Goal: Book appointment/travel/reservation

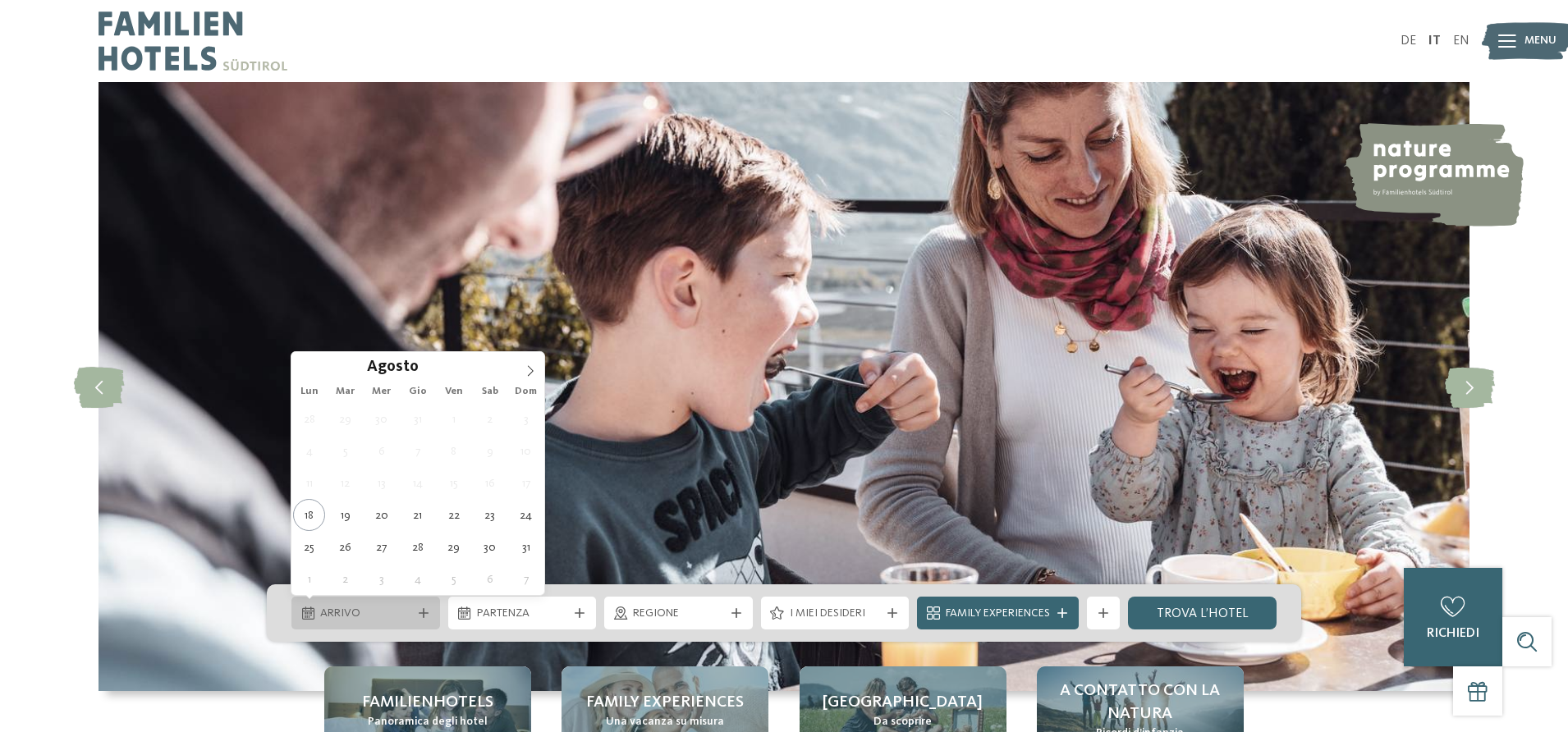
click at [424, 607] on div "Arrivo" at bounding box center [366, 613] width 149 height 33
type div "31.08.2025"
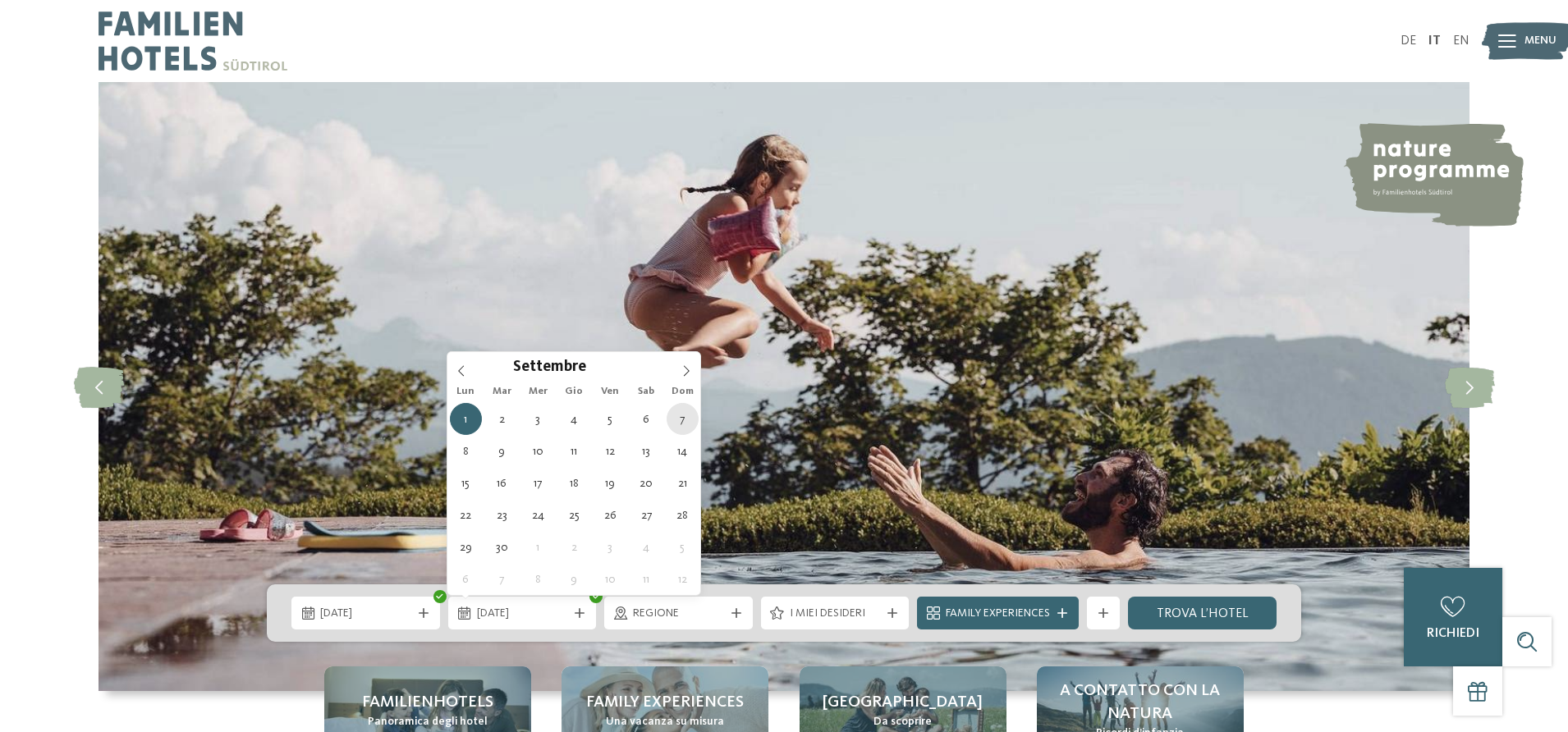
type div "07.09.2025"
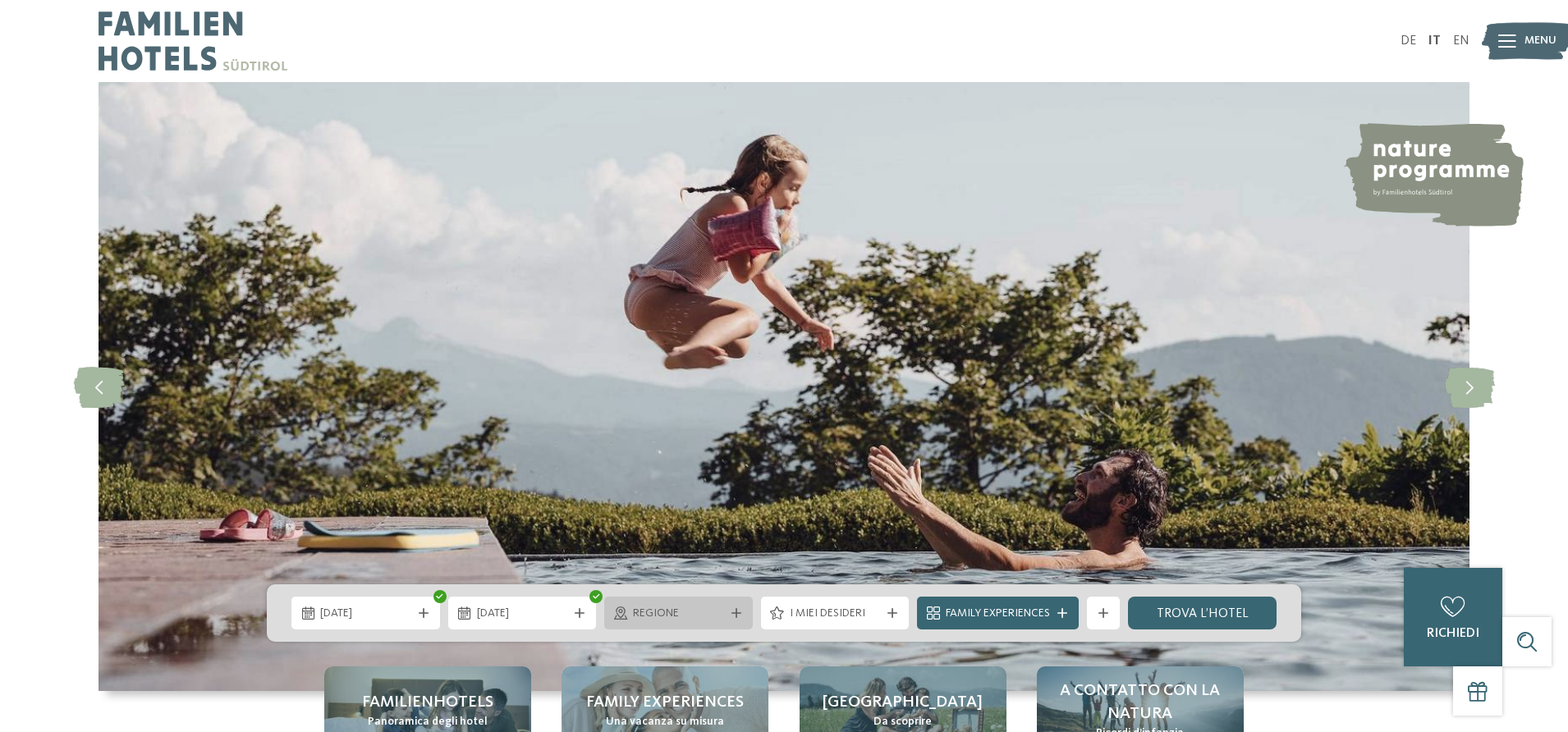
click at [708, 622] on div "Regione" at bounding box center [678, 613] width 149 height 33
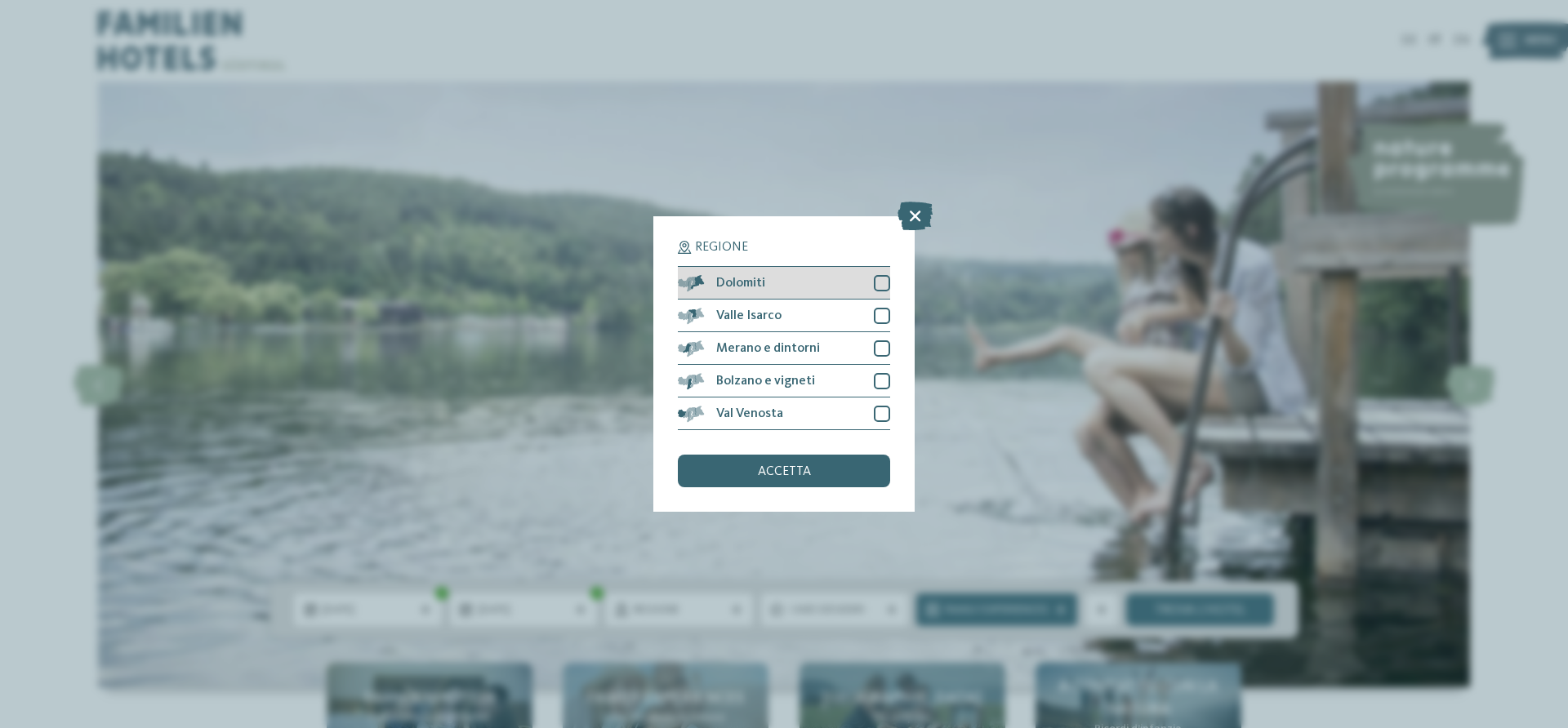
click at [883, 279] on div at bounding box center [881, 283] width 16 height 16
drag, startPoint x: 889, startPoint y: 314, endPoint x: 884, endPoint y: 323, distance: 10.3
click at [889, 315] on div at bounding box center [881, 315] width 16 height 16
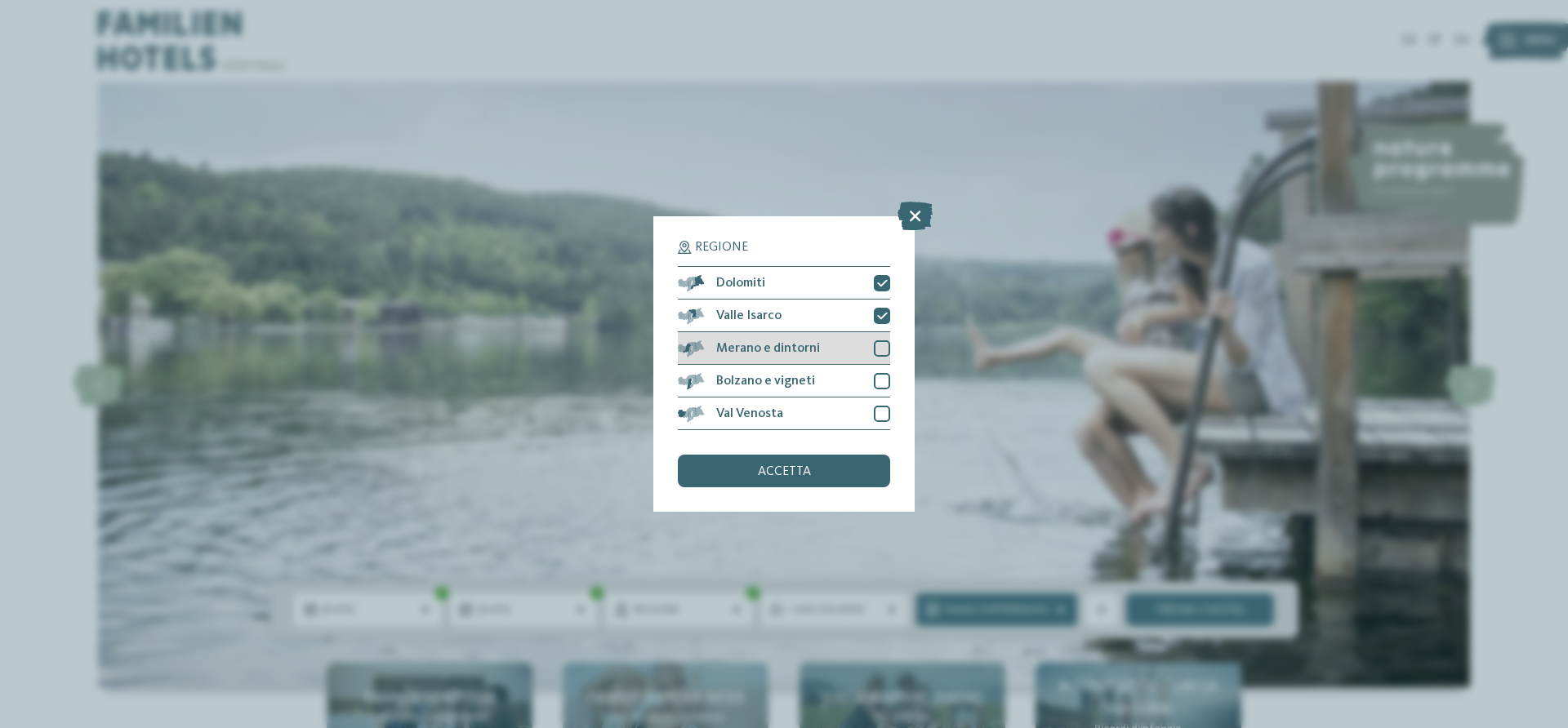
click at [880, 345] on div at bounding box center [881, 348] width 16 height 16
click at [886, 380] on div at bounding box center [881, 381] width 16 height 16
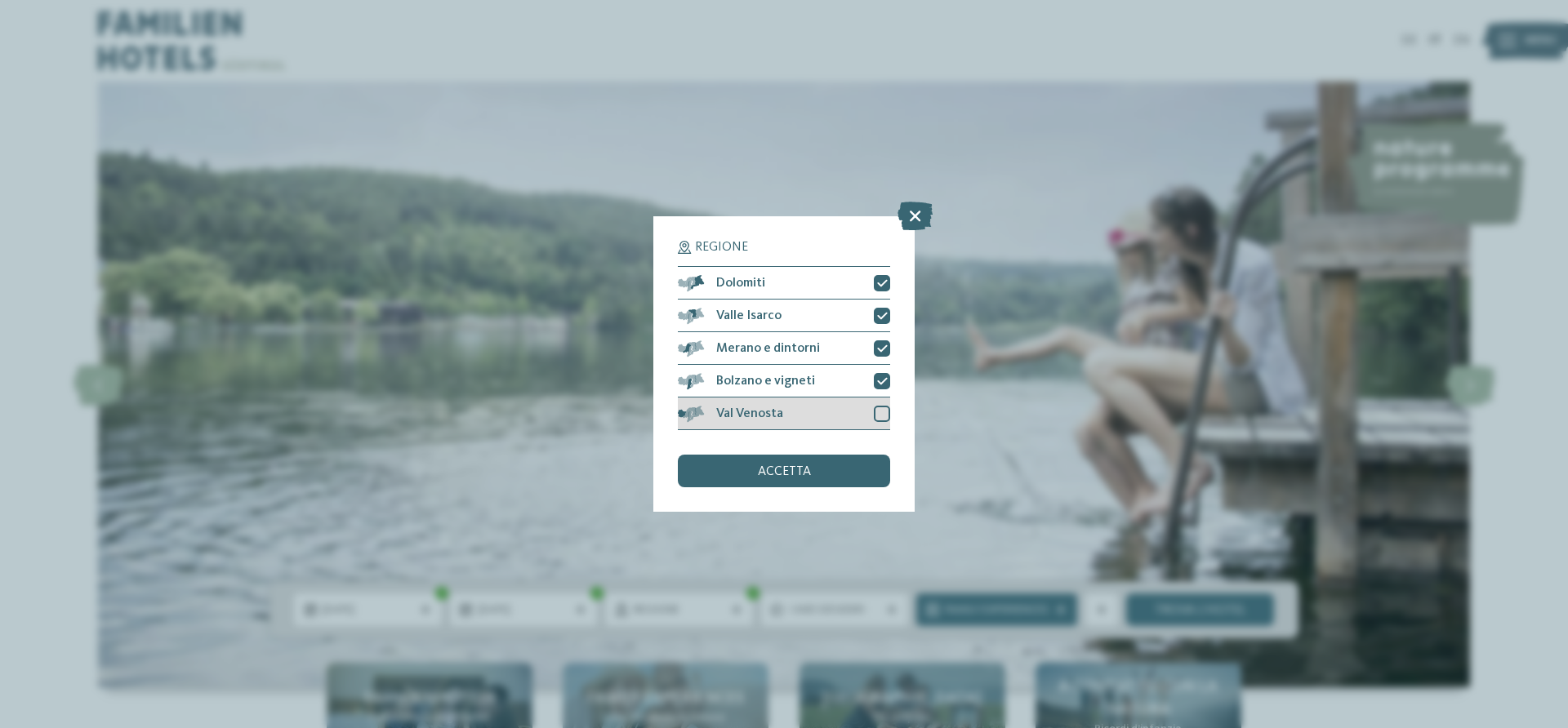
click at [873, 414] on div "Val Venosta" at bounding box center [784, 414] width 212 height 33
click at [843, 472] on div "accetta" at bounding box center [784, 471] width 212 height 33
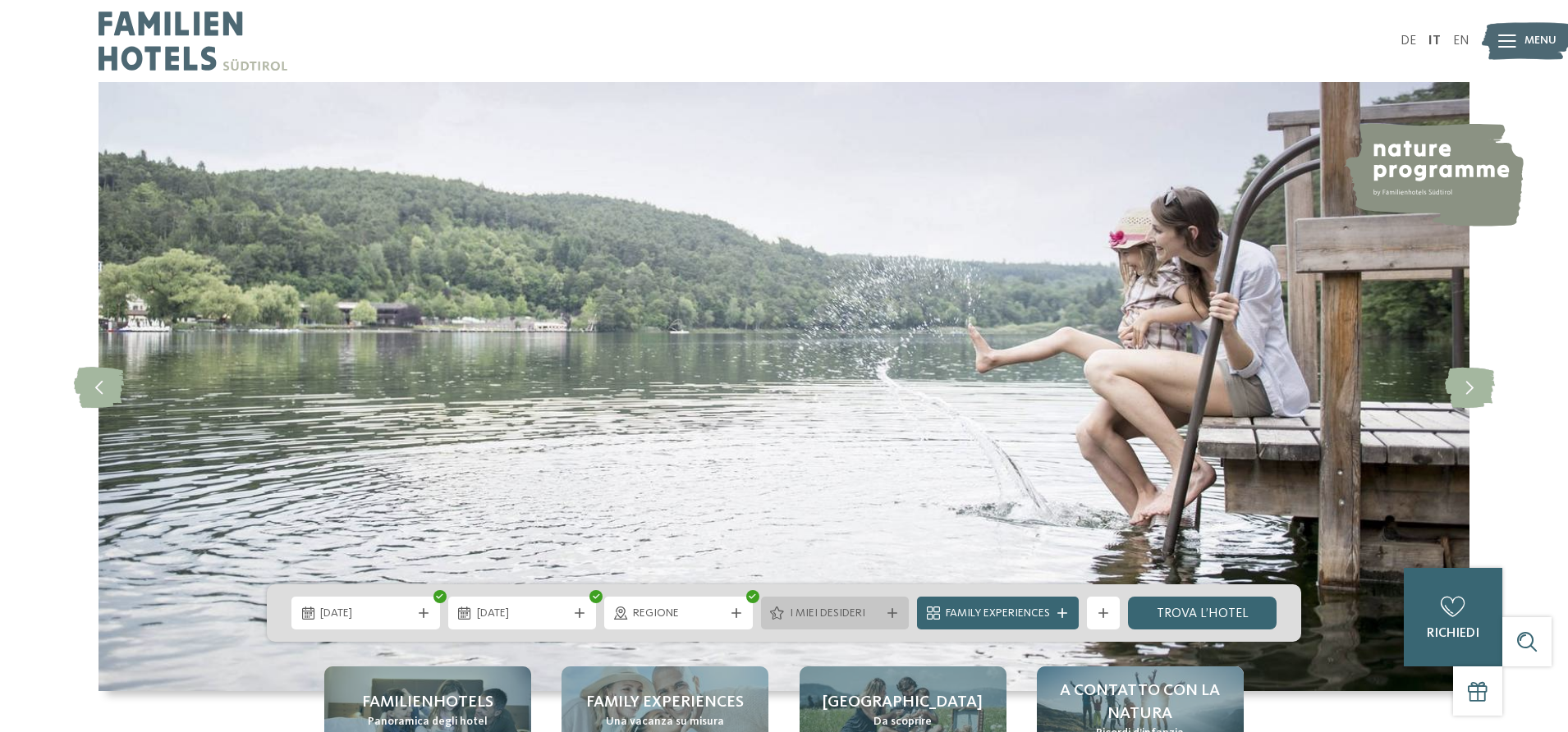
click at [896, 609] on icon at bounding box center [893, 613] width 10 height 10
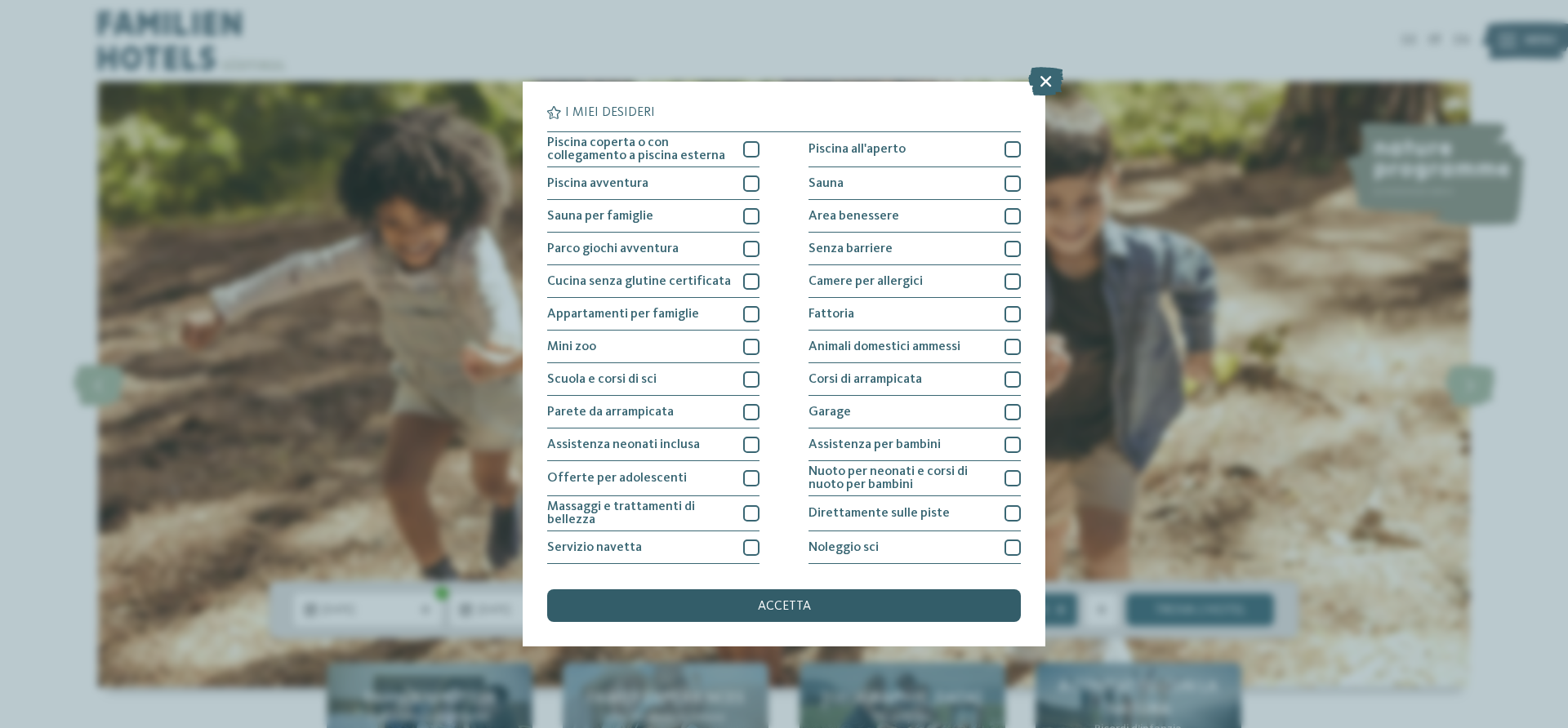
click at [869, 599] on div "accetta" at bounding box center [784, 606] width 474 height 33
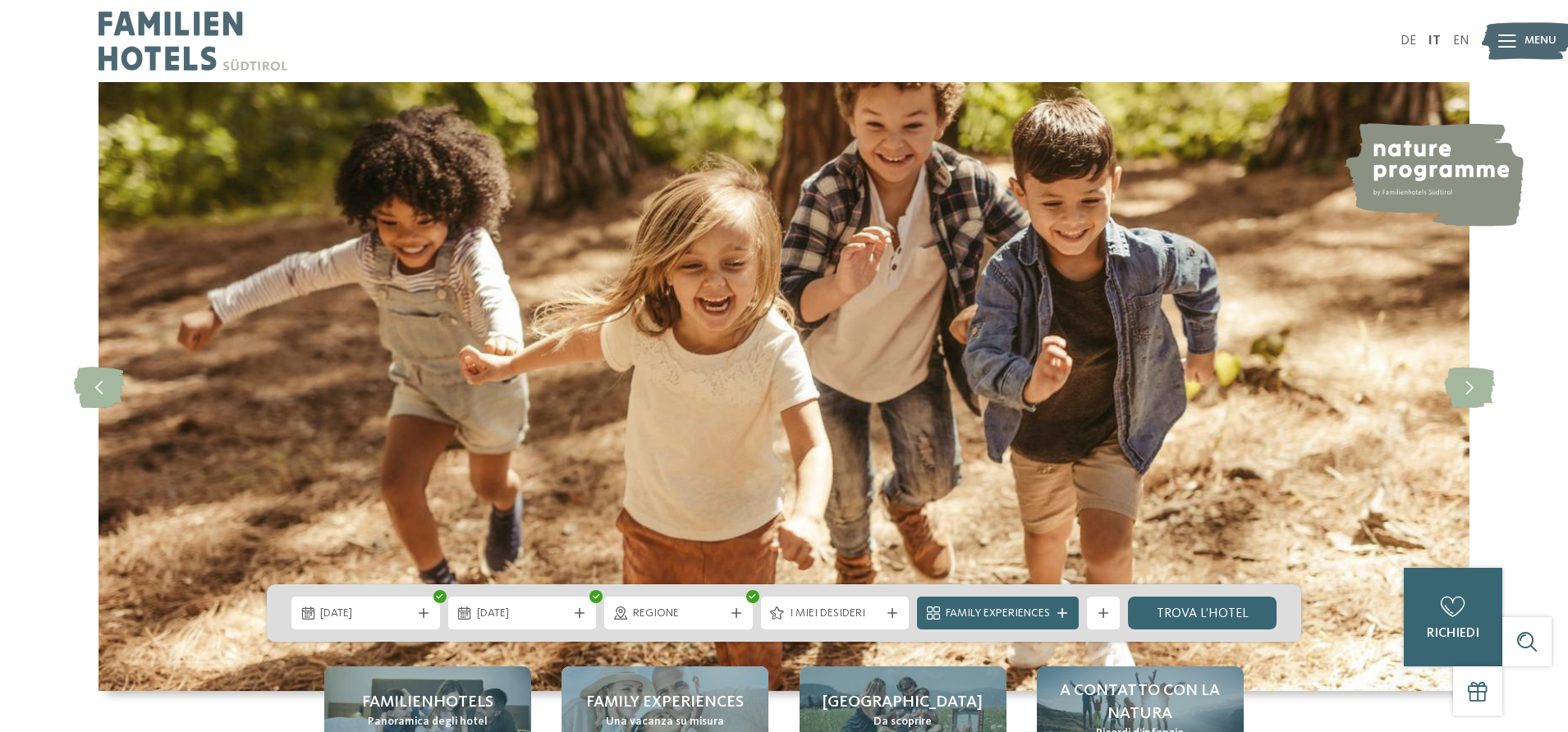
click at [1034, 611] on span "Family Experiences" at bounding box center [998, 613] width 104 height 17
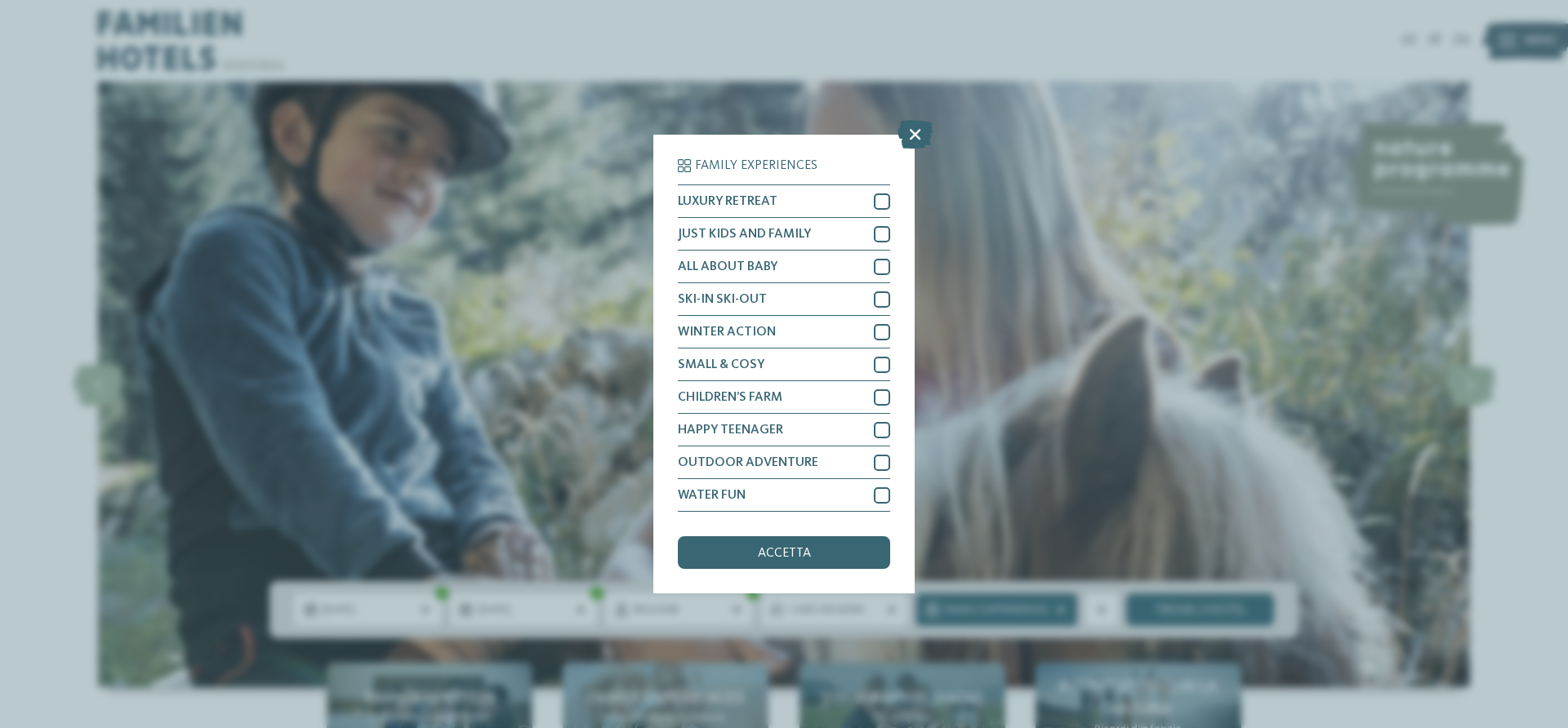
click at [1028, 608] on div "Family Experiences LUXURY RETREAT JUST KIDS AND FAMILY" at bounding box center [784, 364] width 1568 height 728
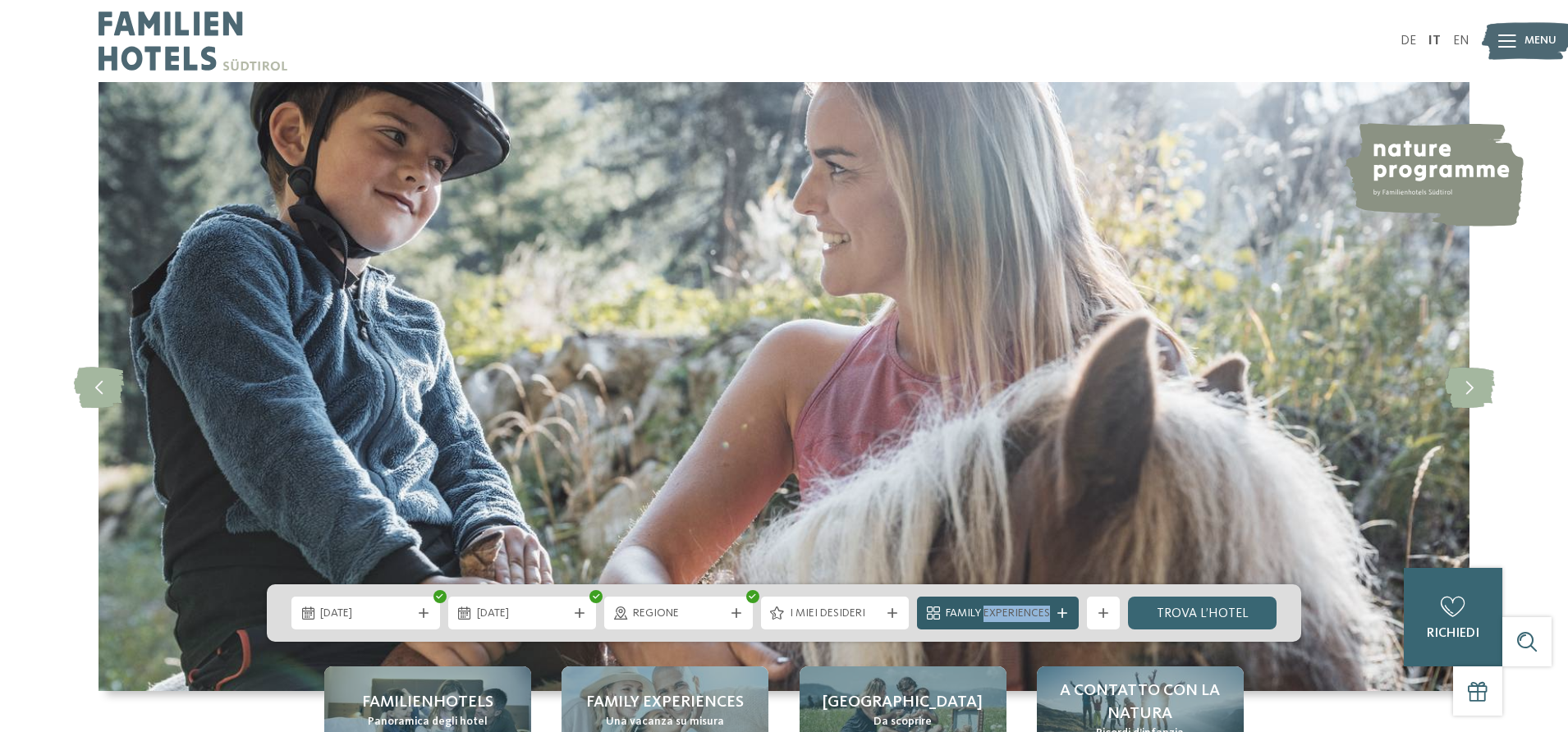
click at [1034, 611] on span "Family Experiences" at bounding box center [998, 613] width 104 height 17
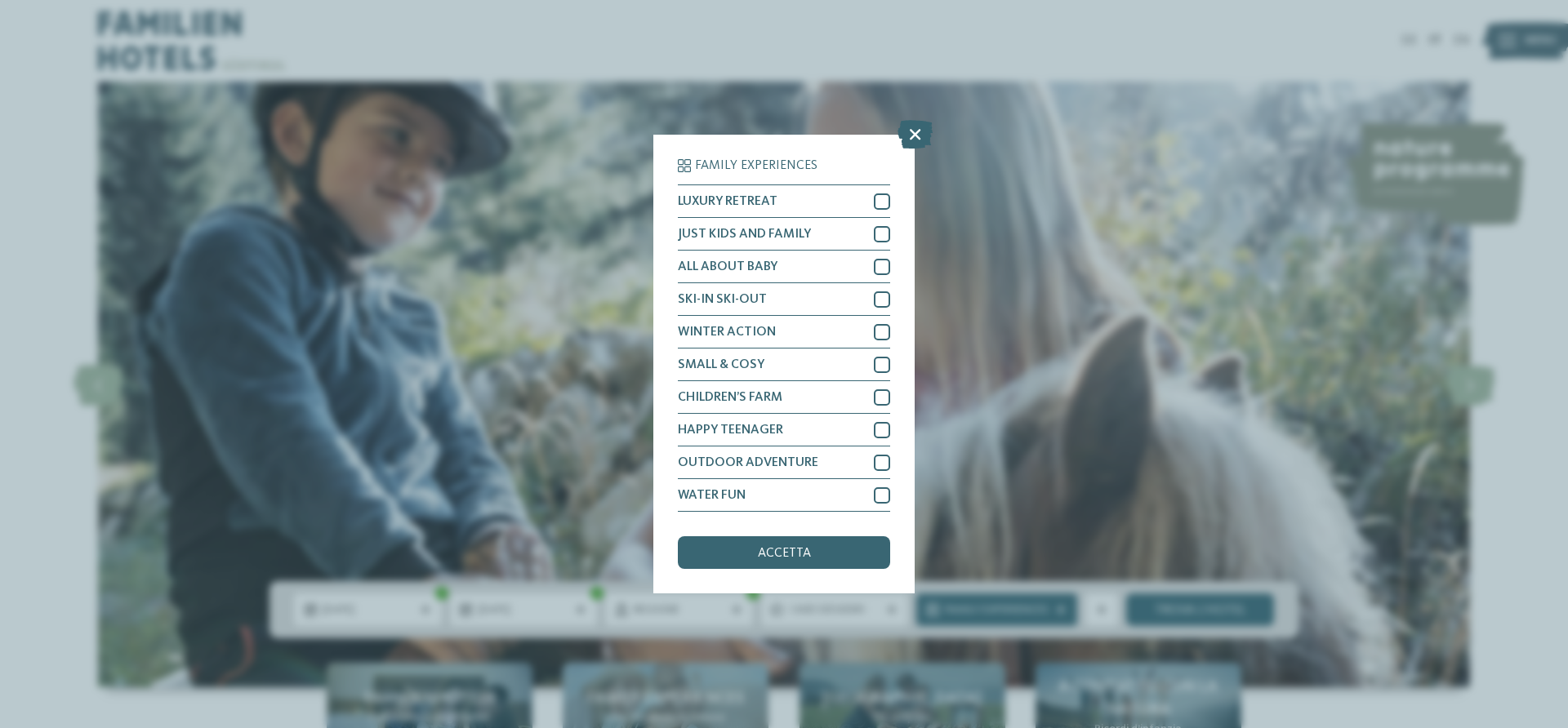
click at [1028, 608] on div "Family Experiences LUXURY RETREAT JUST KIDS AND FAMILY" at bounding box center [784, 364] width 1568 height 728
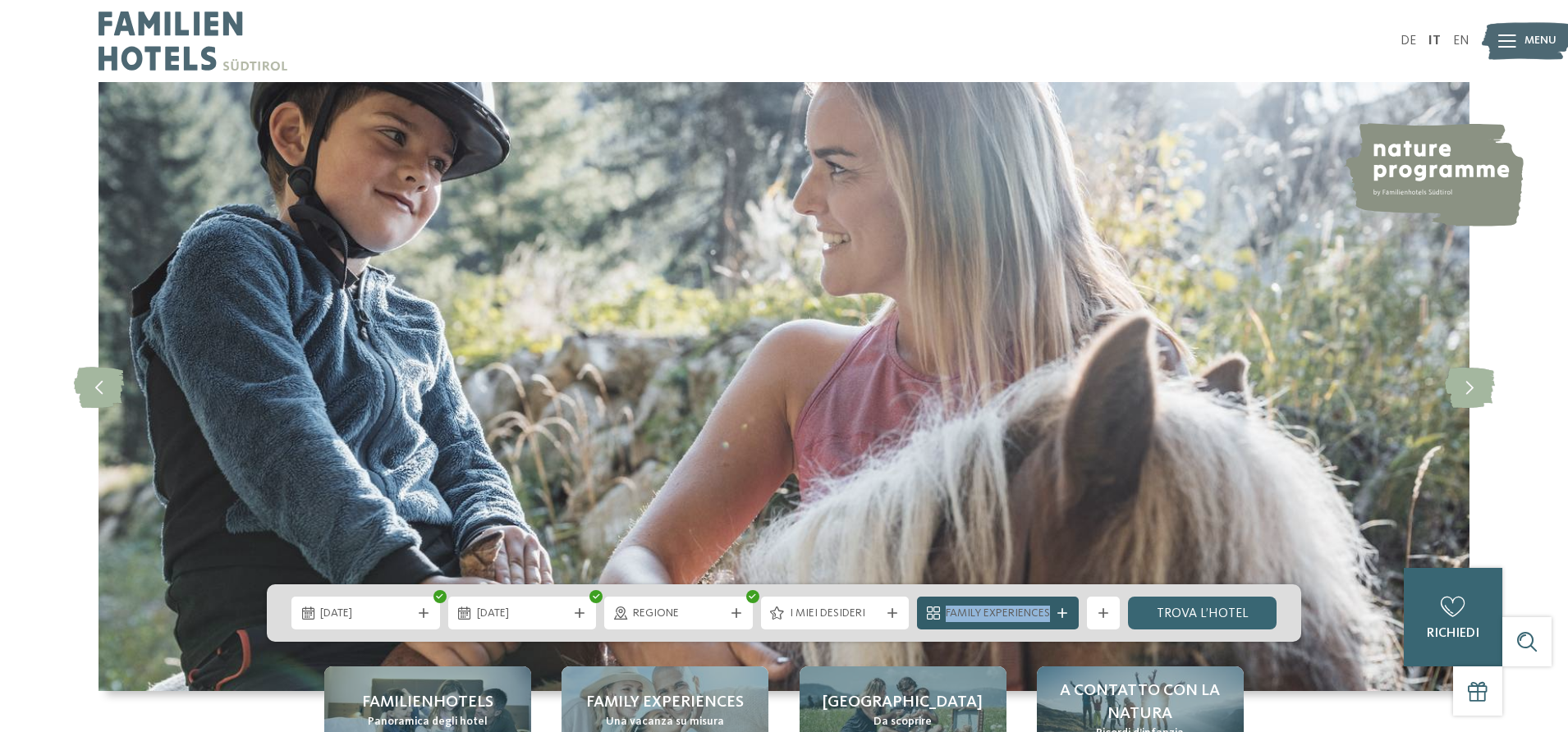
click at [1034, 611] on span "Family Experiences" at bounding box center [998, 613] width 104 height 17
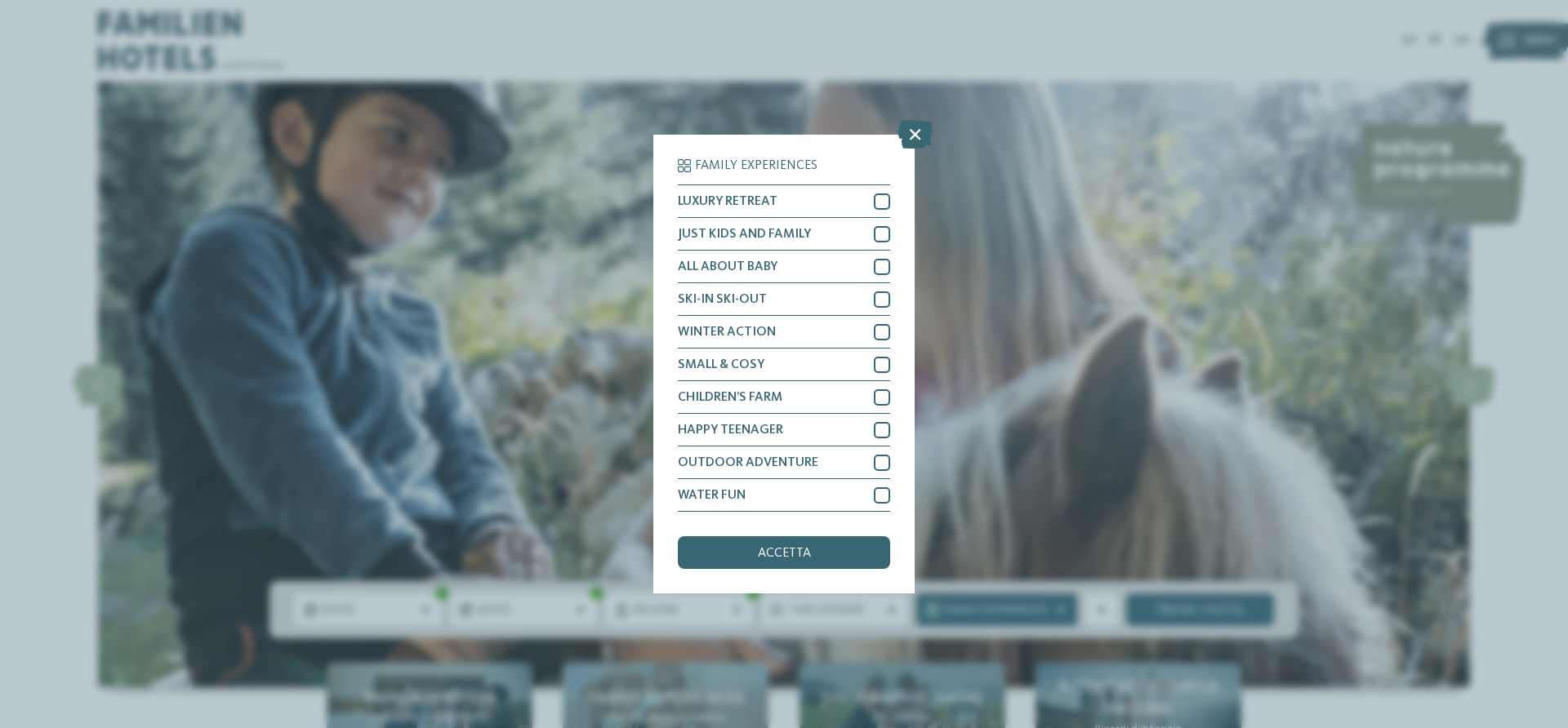
click at [1028, 608] on div "Family Experiences LUXURY RETREAT JUST KIDS AND FAMILY" at bounding box center [784, 364] width 1568 height 728
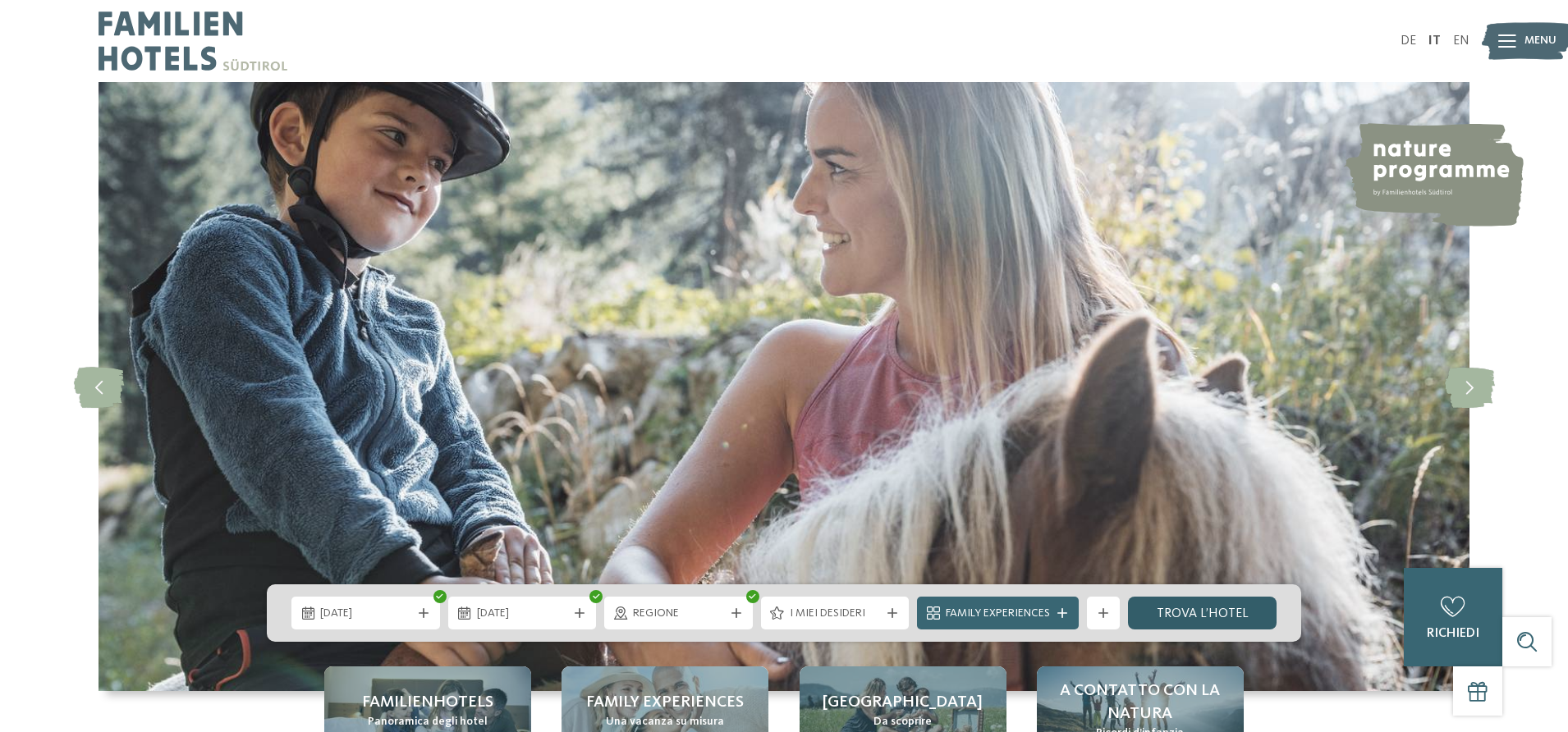
click at [1191, 615] on link "trova l’hotel" at bounding box center [1202, 613] width 149 height 33
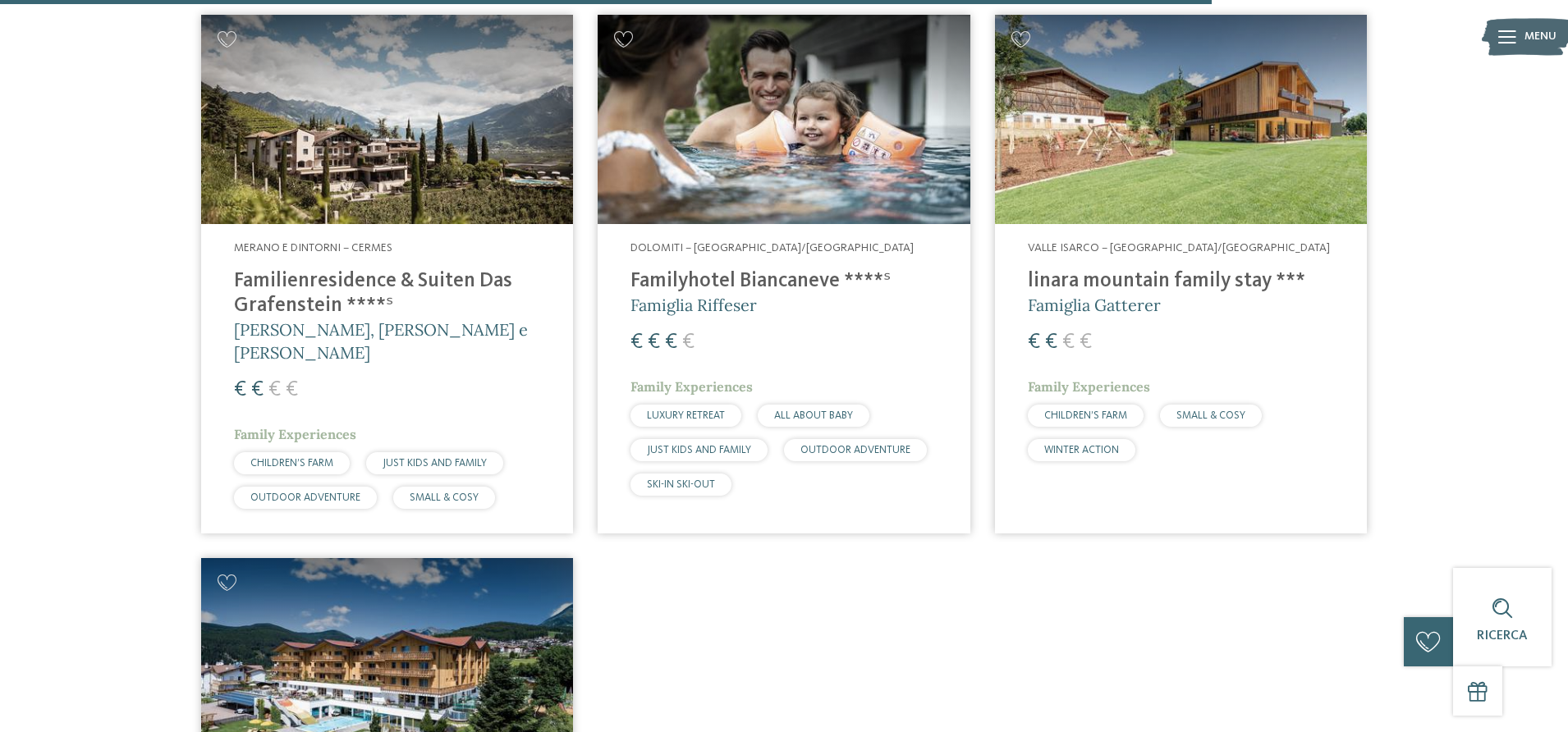
scroll to position [4146, 0]
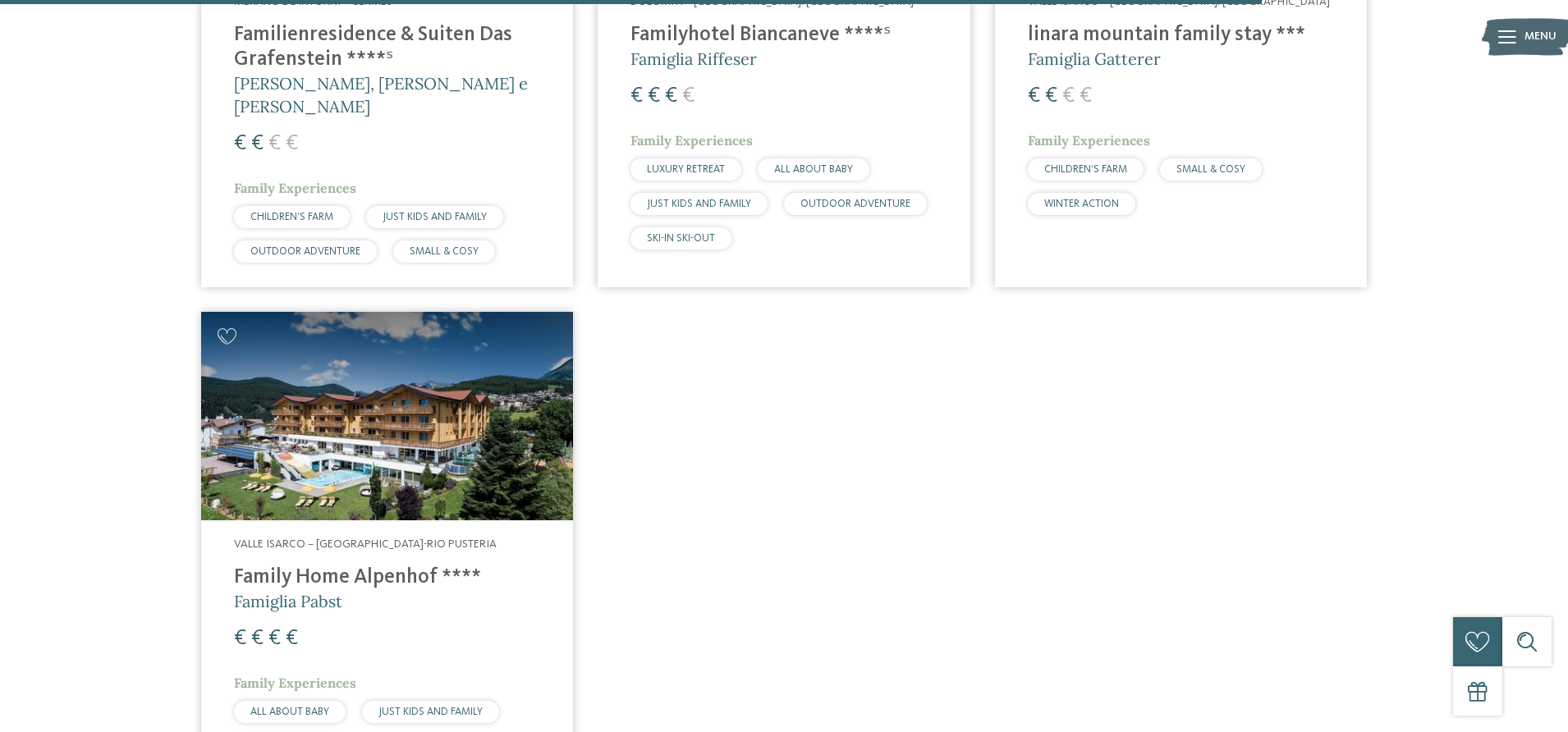
click at [318, 354] on img at bounding box center [387, 416] width 372 height 209
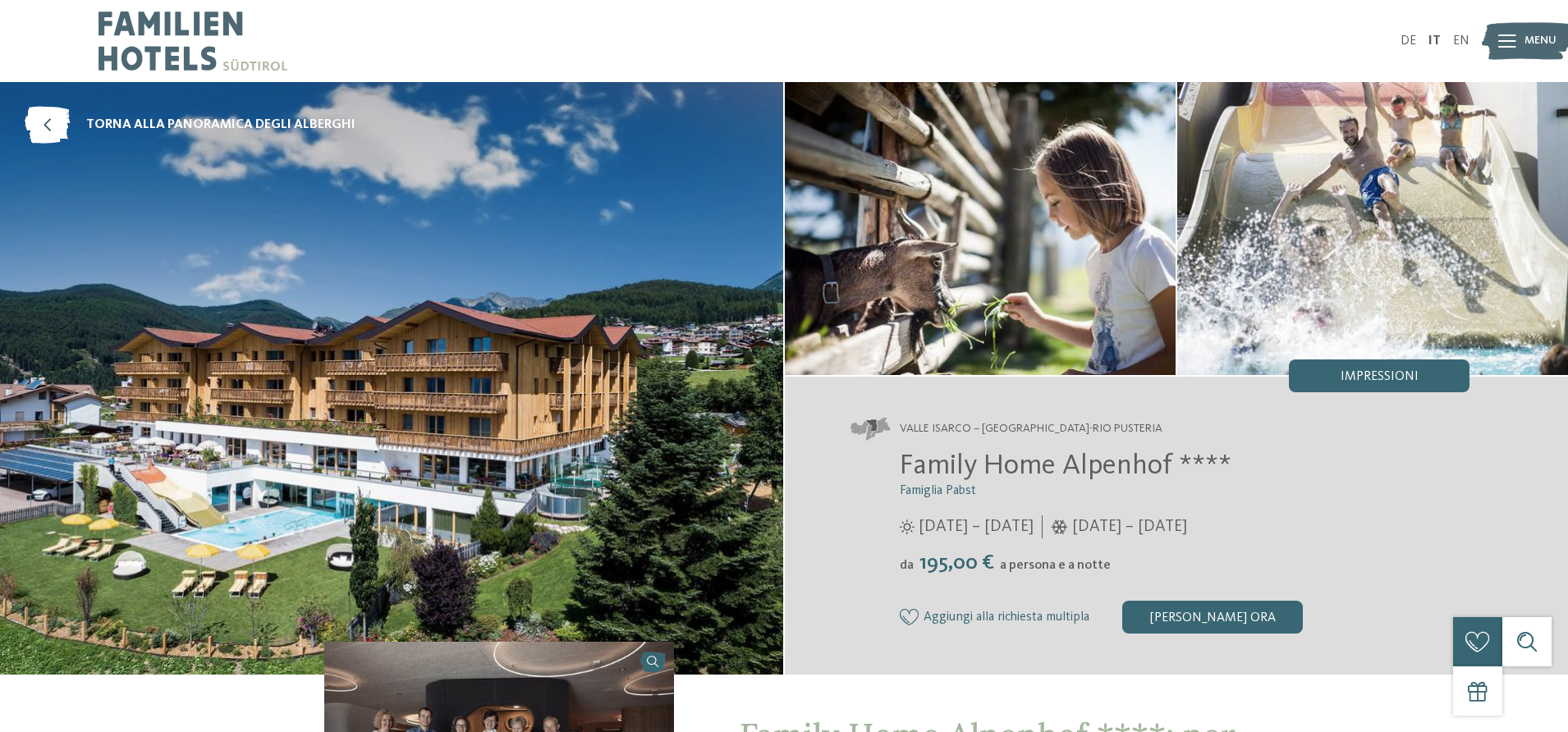
drag, startPoint x: 0, startPoint y: 0, endPoint x: 318, endPoint y: 354, distance: 475.9
click at [318, 354] on img at bounding box center [391, 378] width 783 height 593
